Goal: Transaction & Acquisition: Book appointment/travel/reservation

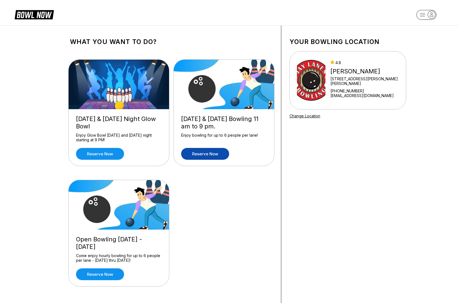
click at [207, 155] on link "Reserve now" at bounding box center [205, 154] width 48 height 12
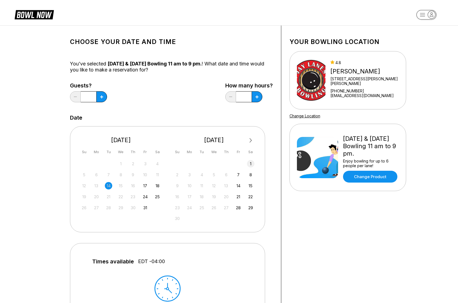
click at [250, 163] on div "1" at bounding box center [250, 163] width 7 height 7
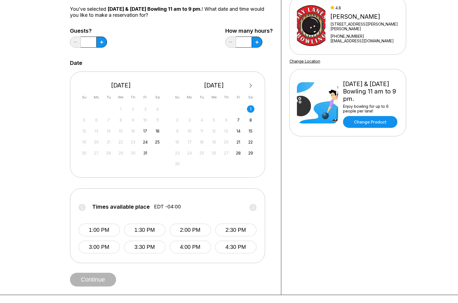
scroll to position [55, 0]
click at [98, 230] on button "1:00 PM" at bounding box center [99, 229] width 41 height 13
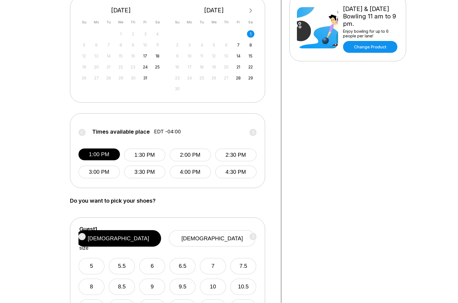
scroll to position [165, 0]
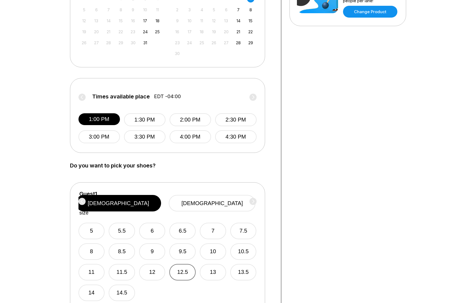
click at [184, 264] on button "12.5" at bounding box center [182, 272] width 26 height 16
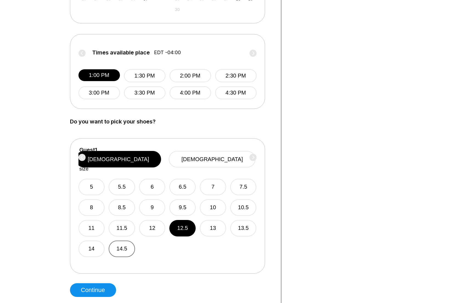
scroll to position [220, 0]
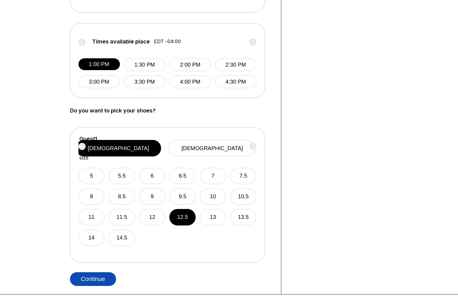
click at [98, 278] on button "Continue" at bounding box center [93, 279] width 46 height 14
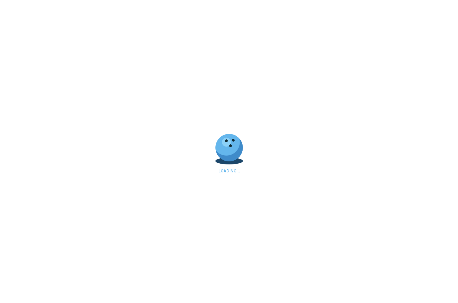
select select "**"
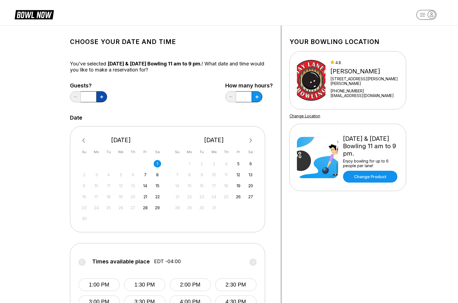
click at [104, 98] on button at bounding box center [101, 96] width 11 height 11
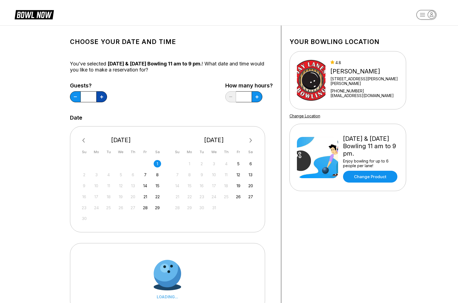
click at [104, 98] on button at bounding box center [101, 96] width 11 height 11
type input "*"
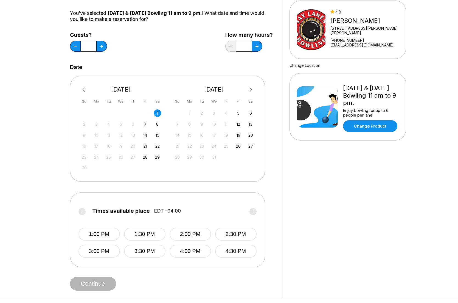
scroll to position [55, 0]
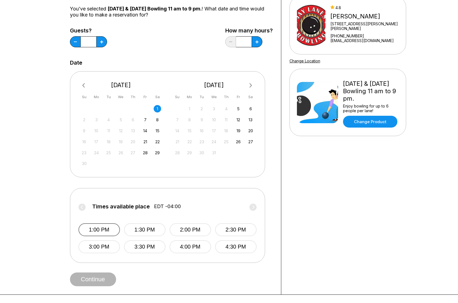
click at [99, 231] on button "1:00 PM" at bounding box center [99, 229] width 41 height 13
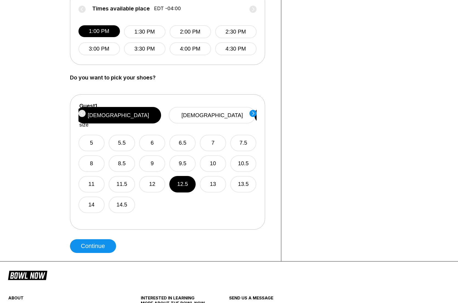
scroll to position [275, 0]
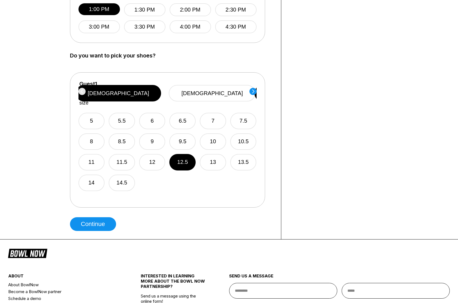
click at [251, 91] on circle at bounding box center [253, 91] width 7 height 7
click at [222, 90] on button "[DEMOGRAPHIC_DATA]" at bounding box center [212, 93] width 87 height 16
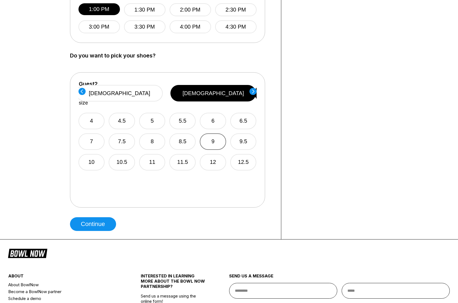
click at [222, 135] on button "9" at bounding box center [213, 141] width 26 height 16
click at [255, 88] on circle at bounding box center [253, 91] width 7 height 7
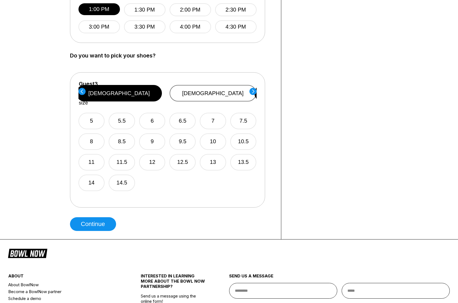
click at [223, 88] on button "[DEMOGRAPHIC_DATA]" at bounding box center [213, 93] width 87 height 16
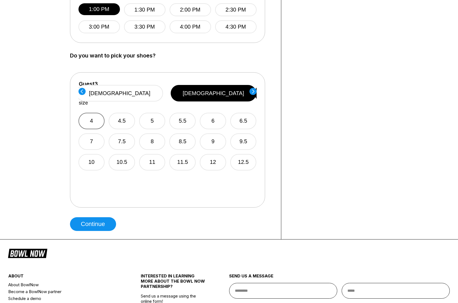
click at [104, 114] on button "4" at bounding box center [92, 121] width 26 height 16
click at [254, 91] on icon at bounding box center [253, 91] width 2 height 4
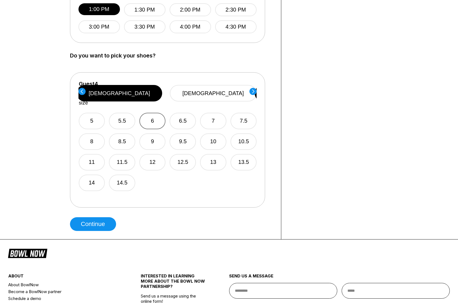
drag, startPoint x: 146, startPoint y: 110, endPoint x: 149, endPoint y: 109, distance: 3.2
click at [146, 113] on button "6" at bounding box center [153, 121] width 26 height 16
click at [253, 92] on circle at bounding box center [253, 91] width 7 height 7
click at [219, 90] on button "[DEMOGRAPHIC_DATA]" at bounding box center [212, 93] width 87 height 16
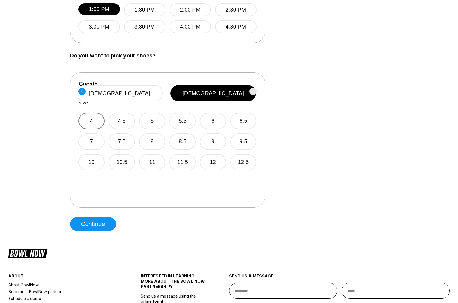
click at [94, 113] on button "4" at bounding box center [92, 121] width 26 height 16
click at [102, 223] on button "Continue" at bounding box center [93, 224] width 46 height 14
select select "**"
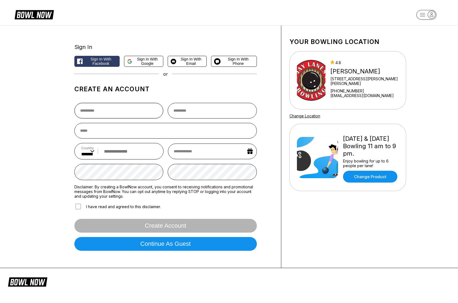
click at [113, 112] on input "text" at bounding box center [118, 111] width 89 height 16
click at [139, 61] on span "Sign in with Google" at bounding box center [148, 61] width 26 height 9
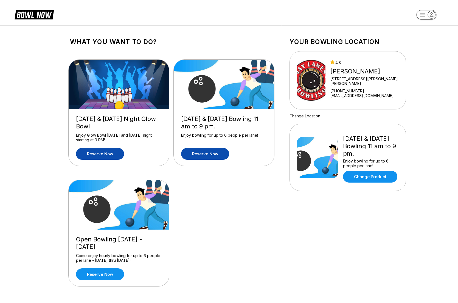
click at [104, 153] on link "Reserve now" at bounding box center [100, 154] width 48 height 12
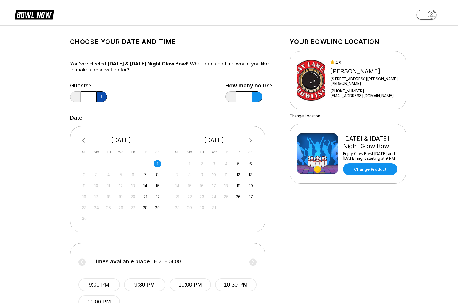
click at [97, 98] on button at bounding box center [101, 96] width 11 height 11
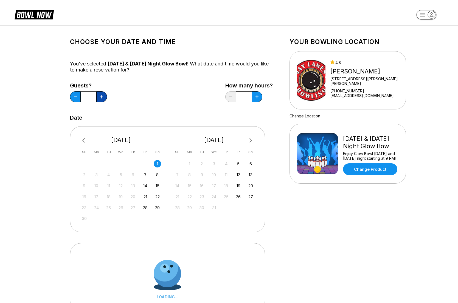
click at [97, 98] on button at bounding box center [101, 96] width 11 height 11
type input "*"
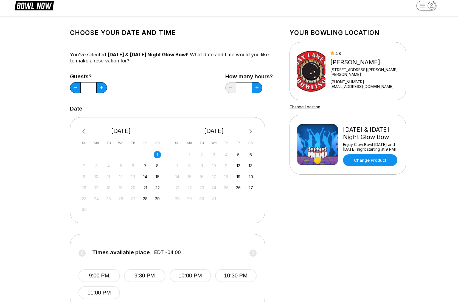
scroll to position [27, 0]
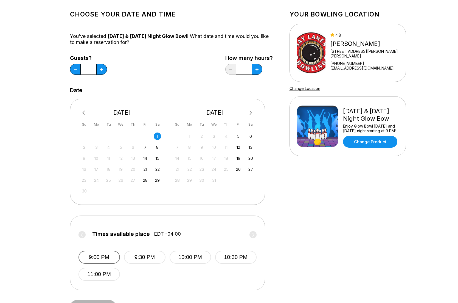
click at [101, 252] on button "9:00 PM" at bounding box center [99, 257] width 41 height 13
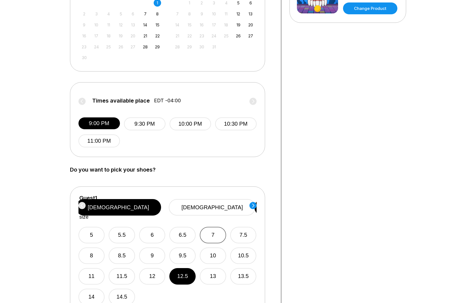
scroll to position [165, 0]
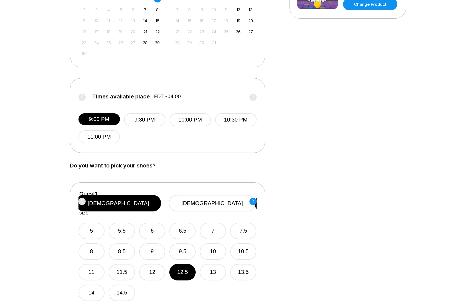
click at [251, 201] on circle at bounding box center [253, 201] width 7 height 7
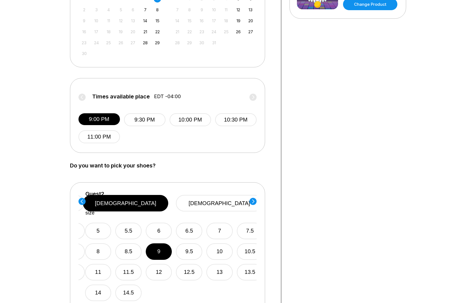
click at [251, 201] on circle at bounding box center [253, 201] width 7 height 7
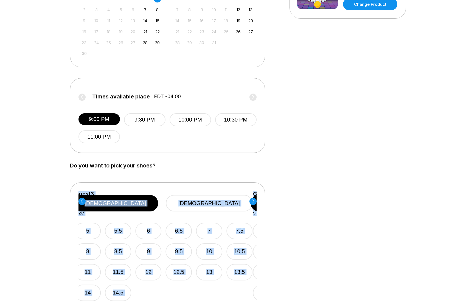
drag, startPoint x: 251, startPoint y: 201, endPoint x: 238, endPoint y: 173, distance: 30.3
click at [238, 173] on div "Choose your Date and time You’ve selected [DATE] & [DATE] Night Glow Bowl ! Wha…" at bounding box center [171, 105] width 203 height 472
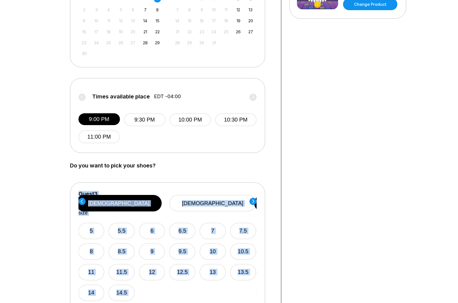
drag, startPoint x: 238, startPoint y: 173, endPoint x: 235, endPoint y: 179, distance: 6.2
click at [237, 177] on div "Choose your Date and time You’ve selected [DATE] & [DATE] Night Glow Bowl ! Wha…" at bounding box center [171, 105] width 203 height 472
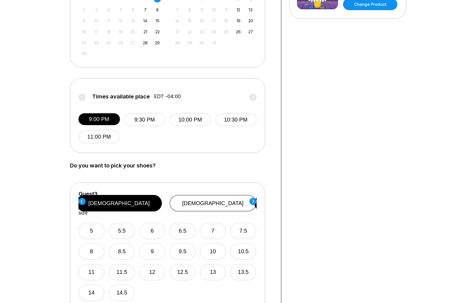
click at [219, 198] on button "[DEMOGRAPHIC_DATA]" at bounding box center [213, 203] width 87 height 16
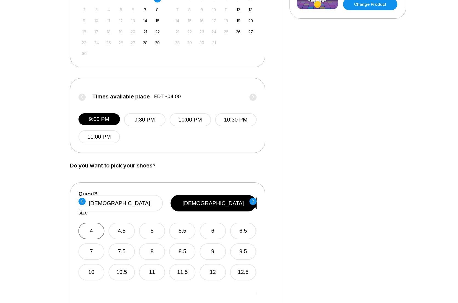
click at [91, 223] on button "4" at bounding box center [91, 231] width 26 height 16
click at [252, 199] on icon at bounding box center [253, 201] width 7 height 7
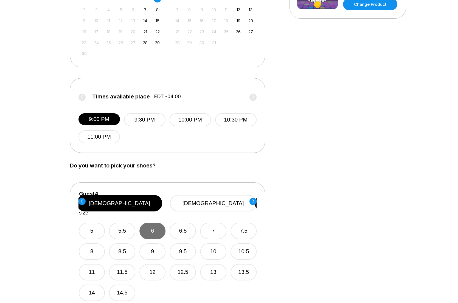
click at [160, 223] on button "6" at bounding box center [153, 231] width 26 height 16
click at [257, 199] on div "Guest 1 Select shoe size [DEMOGRAPHIC_DATA] [DEMOGRAPHIC_DATA] 5 5.5 6 6.5 7 7.…" at bounding box center [167, 249] width 195 height 135
click at [252, 197] on div "Guest 4 Select shoe size [DEMOGRAPHIC_DATA] [DEMOGRAPHIC_DATA]" at bounding box center [168, 203] width 178 height 25
click at [251, 199] on circle at bounding box center [253, 201] width 7 height 7
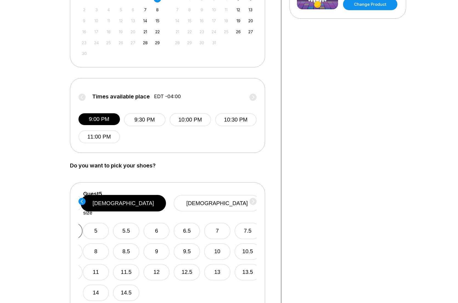
click at [80, 223] on button "7.5" at bounding box center [70, 231] width 26 height 16
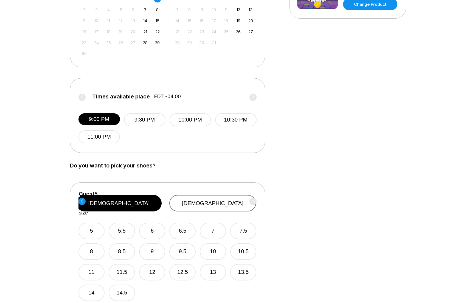
click at [215, 198] on button "[DEMOGRAPHIC_DATA]" at bounding box center [212, 203] width 87 height 16
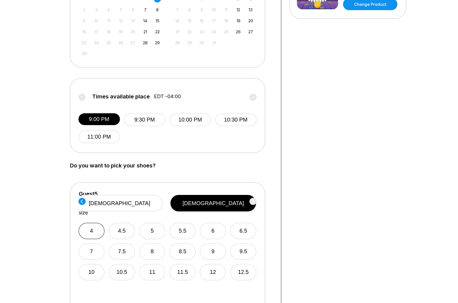
click at [91, 223] on button "4" at bounding box center [92, 231] width 26 height 16
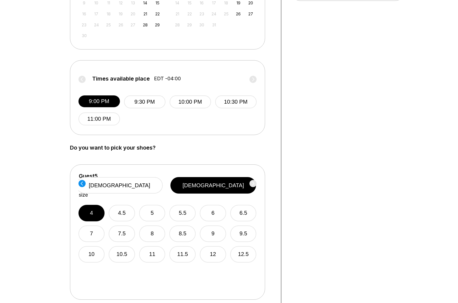
scroll to position [275, 0]
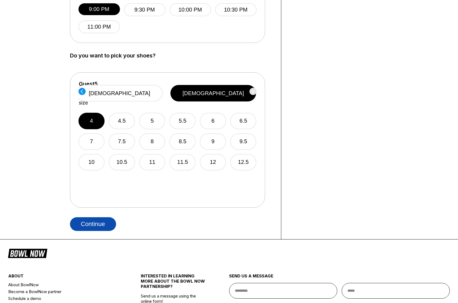
click at [98, 225] on button "Continue" at bounding box center [93, 224] width 46 height 14
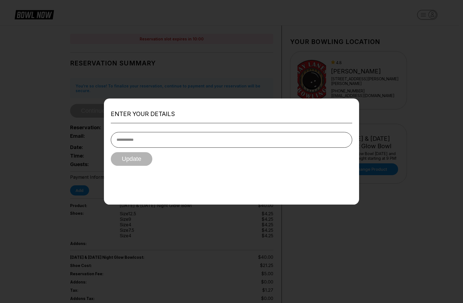
click at [140, 143] on input "tel" at bounding box center [231, 140] width 241 height 16
type input "**********"
click at [137, 157] on button "Update" at bounding box center [131, 159] width 41 height 14
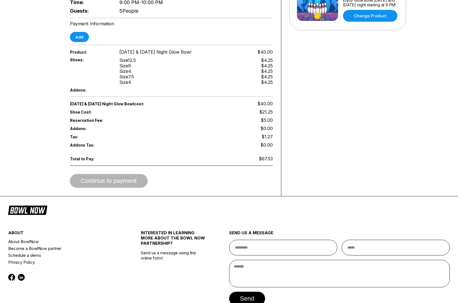
scroll to position [44, 0]
